Goal: Task Accomplishment & Management: Use online tool/utility

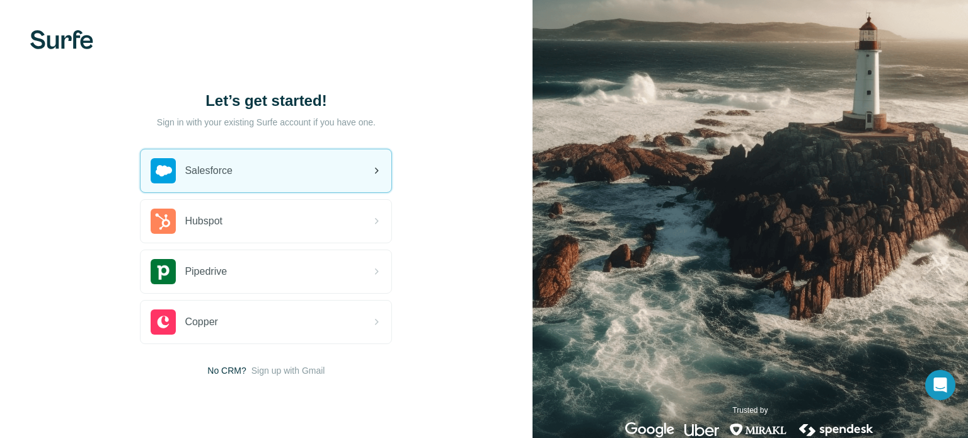
click at [297, 176] on div "Salesforce" at bounding box center [265, 170] width 251 height 43
click at [319, 176] on div "Salesforce" at bounding box center [265, 170] width 251 height 43
